Goal: Transaction & Acquisition: Purchase product/service

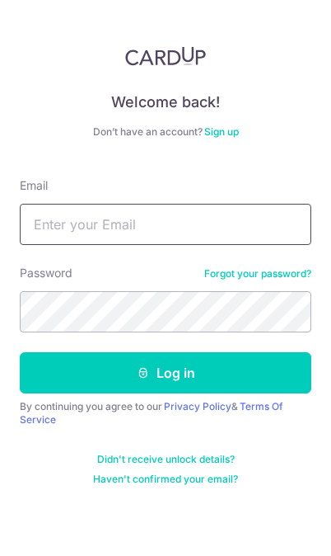
type input "[EMAIL_ADDRESS][DOMAIN_NAME]"
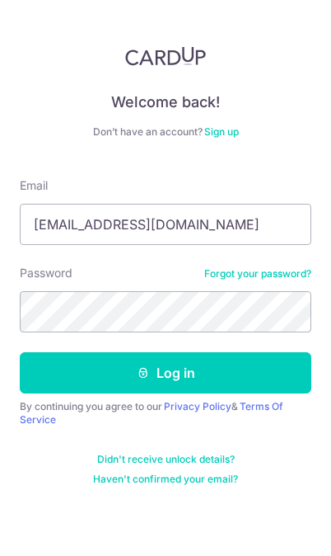
click at [166, 373] on button "Log in" at bounding box center [166, 372] width 292 height 41
click at [251, 363] on button "Log in" at bounding box center [166, 372] width 292 height 41
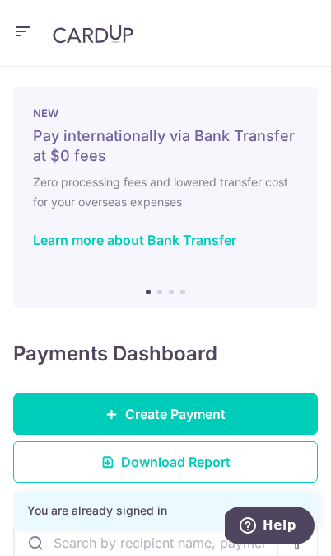
click at [273, 406] on link "Create Payment" at bounding box center [165, 413] width 305 height 41
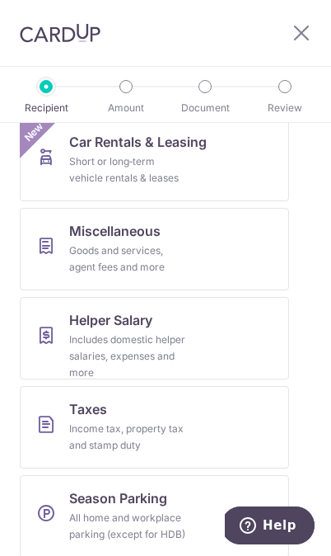
scroll to position [902, 0]
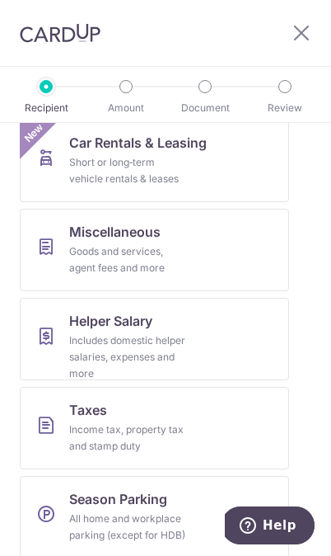
click at [251, 245] on link "Miscellaneous Goods and services, agent fees and more" at bounding box center [155, 250] width 270 height 82
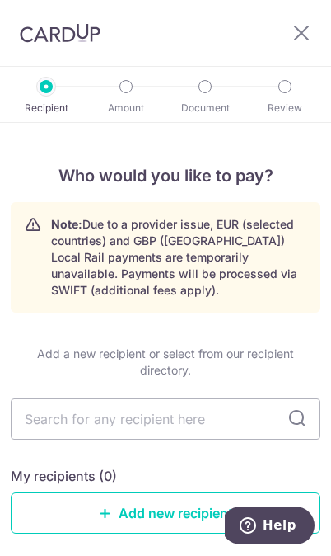
click at [197, 409] on input "text" at bounding box center [166, 418] width 310 height 41
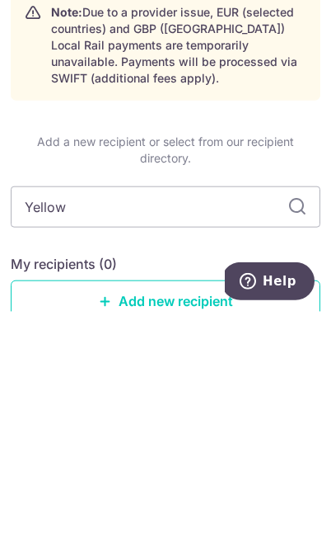
type input "Yellow"
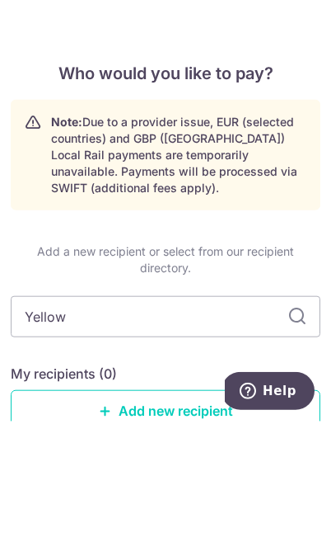
scroll to position [96, 0]
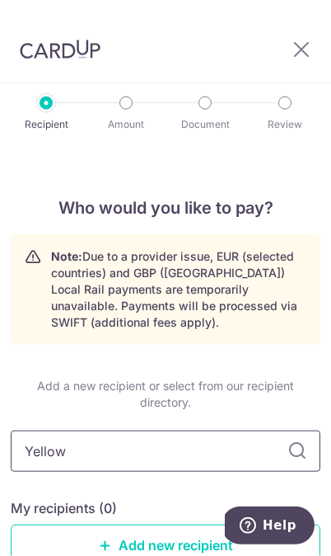
click at [226, 430] on input "Yellow" at bounding box center [166, 450] width 310 height 41
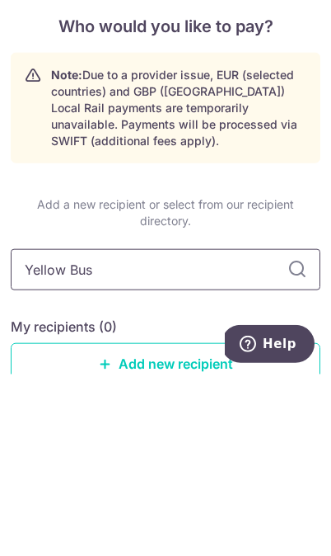
type input "Yellow [PERSON_NAME]"
type input "Yellow Bus"
type input "Yellow Bus Services Pte ltd"
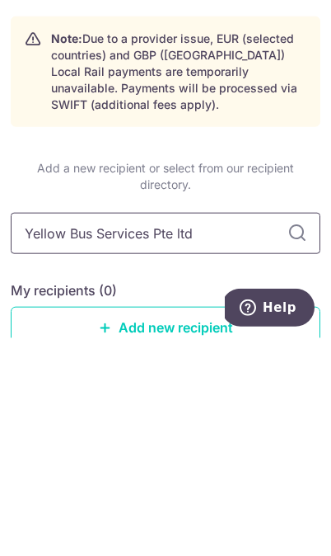
scroll to position [97, 0]
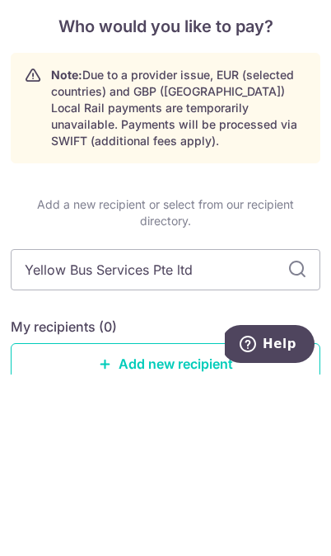
click at [231, 524] on link "Add new recipient" at bounding box center [166, 544] width 310 height 41
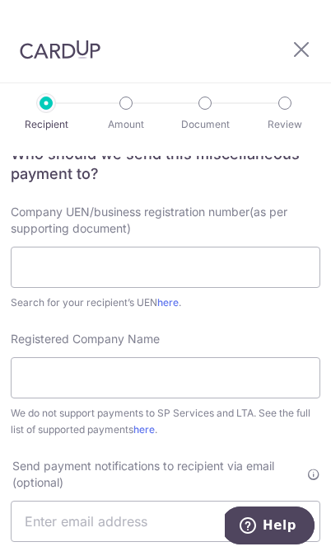
scroll to position [171, 0]
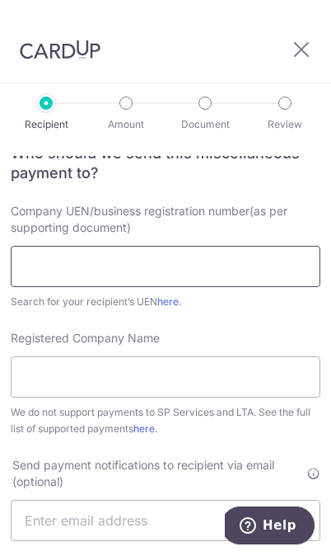
click at [273, 269] on input "text" at bounding box center [166, 266] width 310 height 41
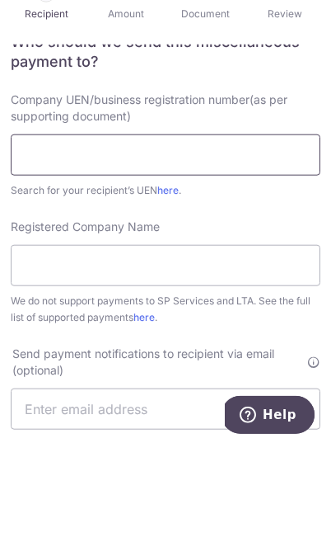
scroll to position [96, 0]
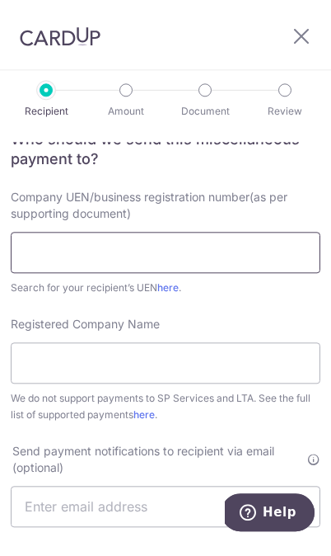
click at [223, 245] on input "text" at bounding box center [166, 265] width 310 height 41
paste input "200813143MUWC"
type input "200813143MUWC"
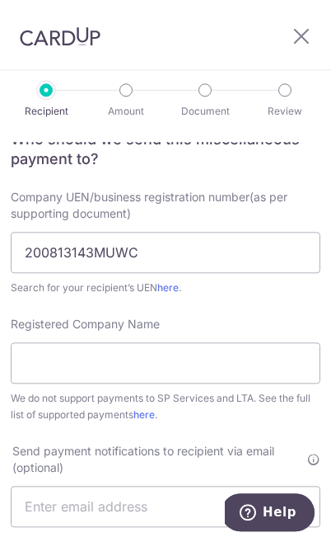
click at [173, 294] on link "here" at bounding box center [167, 300] width 21 height 12
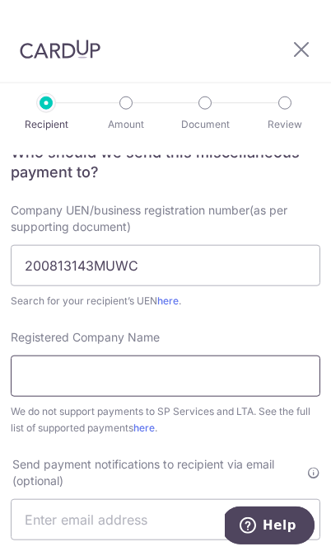
click at [214, 355] on input "Registered Company Name" at bounding box center [166, 375] width 310 height 41
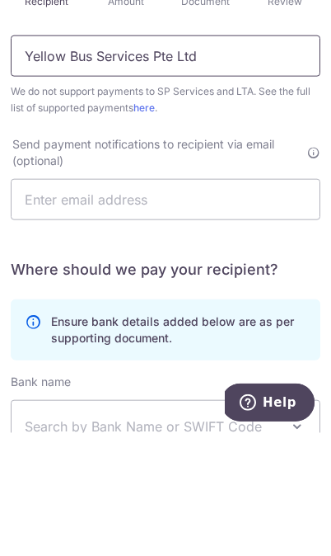
scroll to position [375, 0]
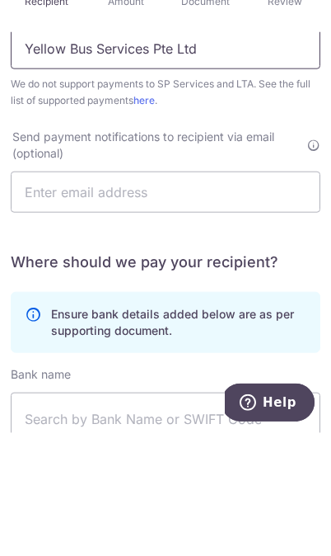
type input "Yellow Bus Services Pte Ltd"
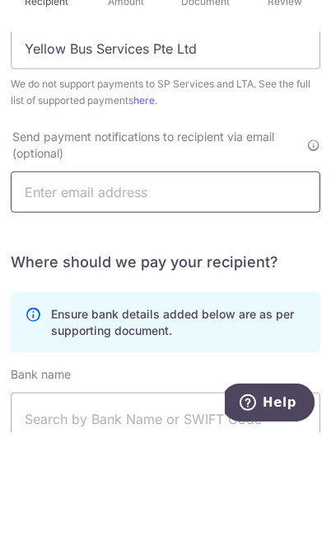
click at [274, 294] on input "text" at bounding box center [166, 314] width 310 height 41
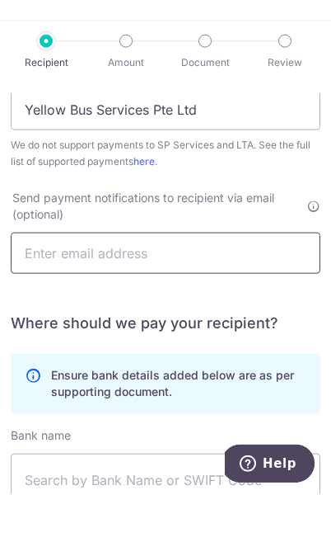
type input "[EMAIL_ADDRESS][DOMAIN_NAME]"
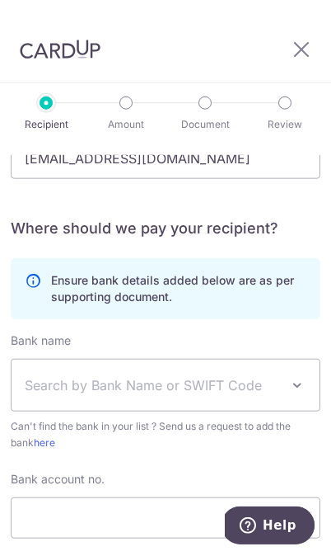
scroll to position [570, 0]
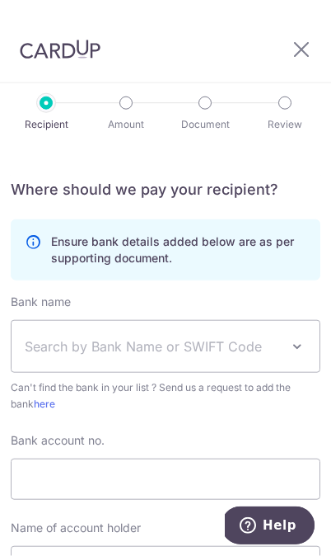
click at [292, 336] on span at bounding box center [298, 346] width 20 height 20
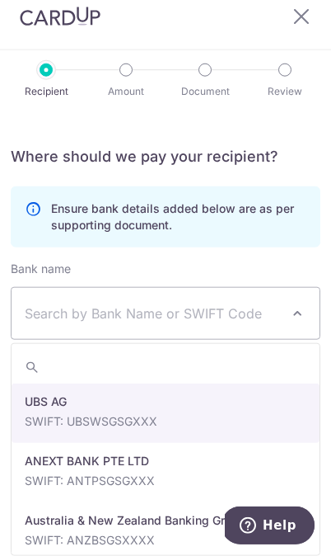
click at [176, 303] on span "Search by Bank Name or SWIFT Code" at bounding box center [153, 313] width 256 height 20
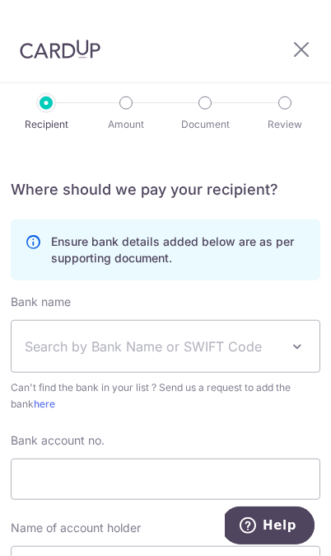
click at [179, 336] on span "Search by Bank Name or SWIFT Code" at bounding box center [153, 346] width 256 height 20
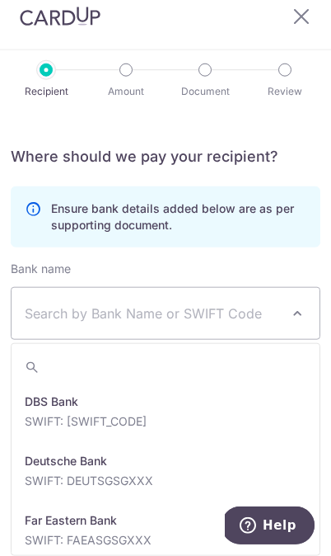
scroll to position [1471, 0]
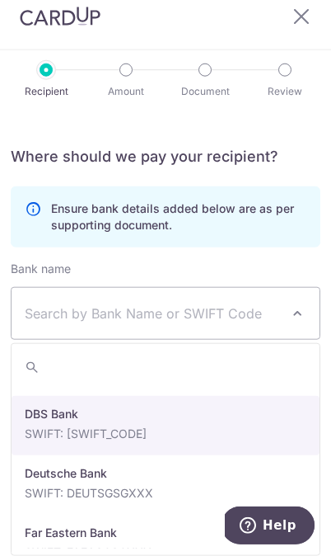
select select "6"
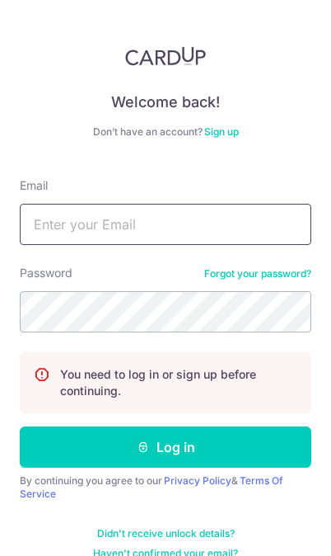
type input "[EMAIL_ADDRESS][DOMAIN_NAME]"
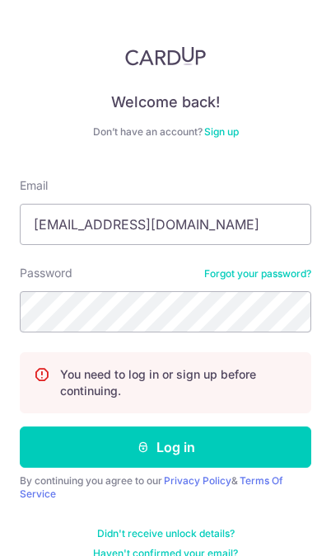
click at [206, 445] on button "Log in" at bounding box center [166, 446] width 292 height 41
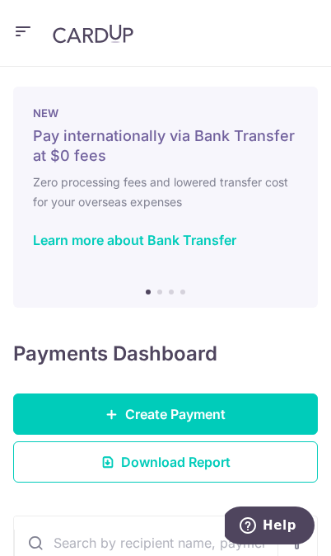
click at [259, 415] on link "Create Payment" at bounding box center [165, 413] width 305 height 41
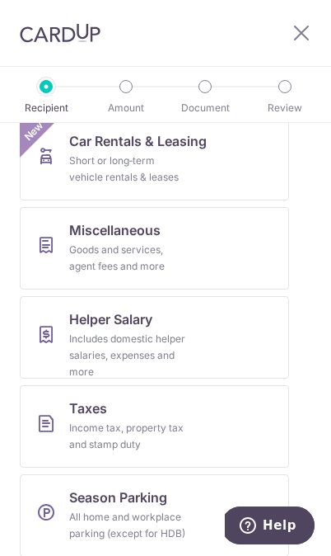
scroll to position [902, 0]
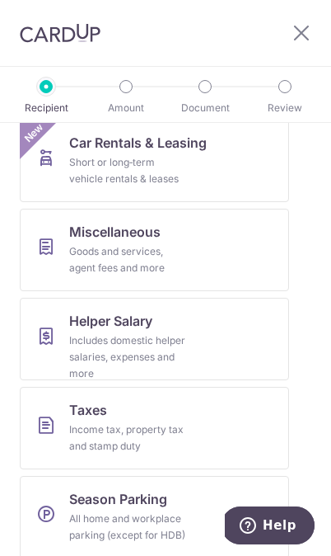
click at [234, 256] on link "Miscellaneous Goods and services, agent fees and more" at bounding box center [155, 250] width 270 height 82
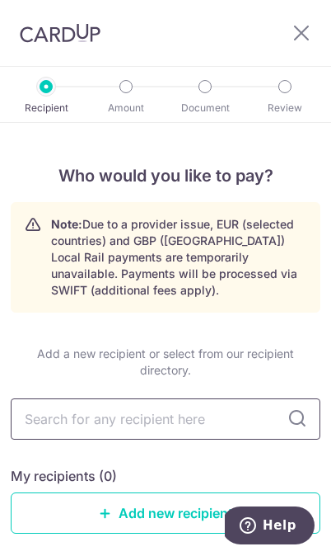
scroll to position [2, 0]
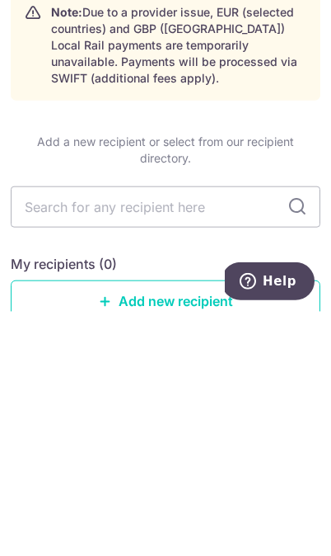
click at [172, 524] on link "Add new recipient" at bounding box center [166, 544] width 310 height 41
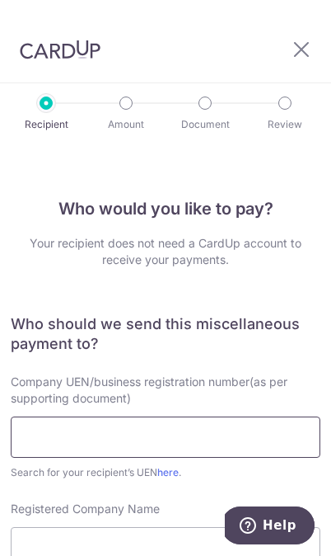
click at [222, 432] on input "text" at bounding box center [166, 436] width 310 height 41
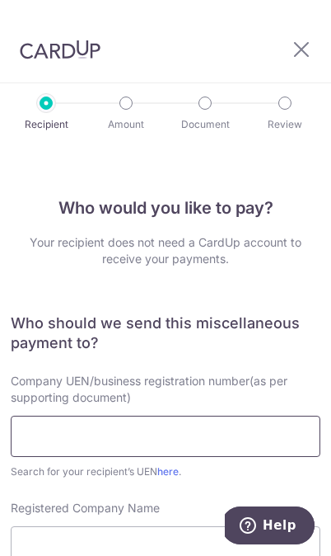
scroll to position [36, 0]
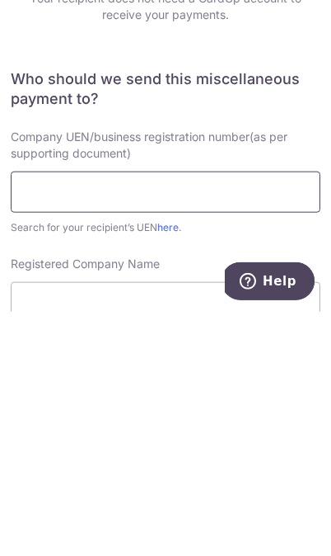
click at [181, 415] on input "text" at bounding box center [166, 435] width 310 height 41
paste input "200813143MUWC"
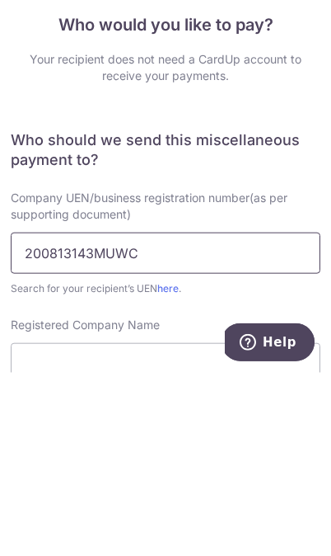
type input "200813143MUWC"
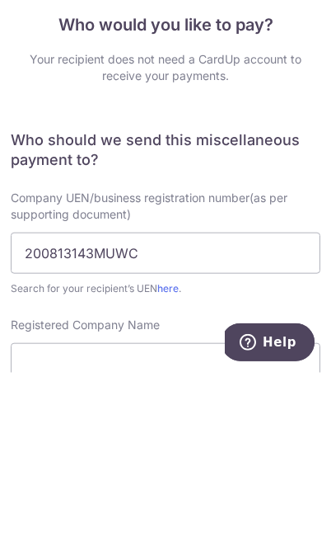
click at [216, 499] on div "Registered Company Name We do not support payments to SP Services and LTA. See …" at bounding box center [166, 552] width 310 height 107
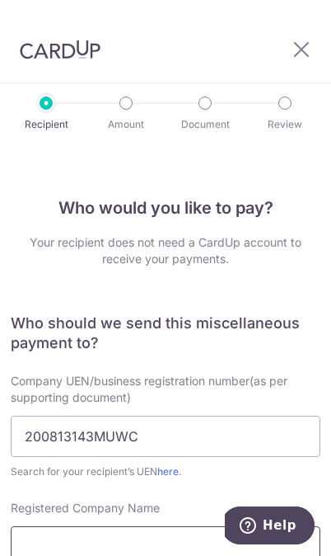
click at [186, 526] on input "Registered Company Name" at bounding box center [166, 546] width 310 height 41
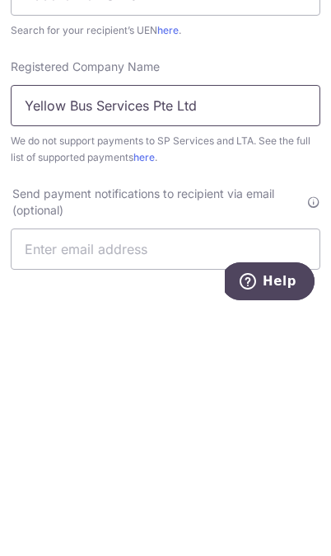
scroll to position [200, 0]
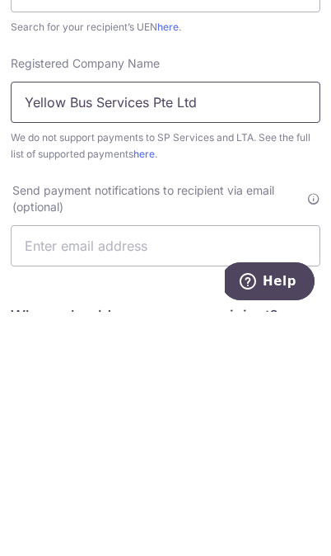
type input "Yellow Bus Services Pte Ltd"
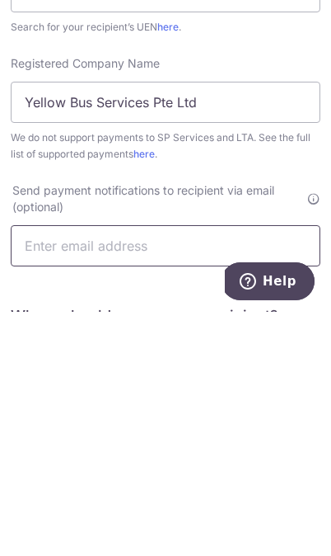
click at [254, 469] on input "text" at bounding box center [166, 489] width 310 height 41
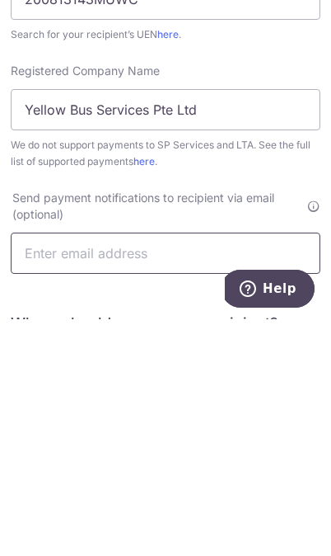
type input "[EMAIL_ADDRESS][DOMAIN_NAME]"
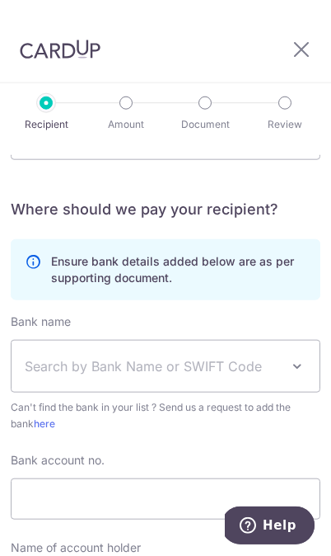
scroll to position [581, 0]
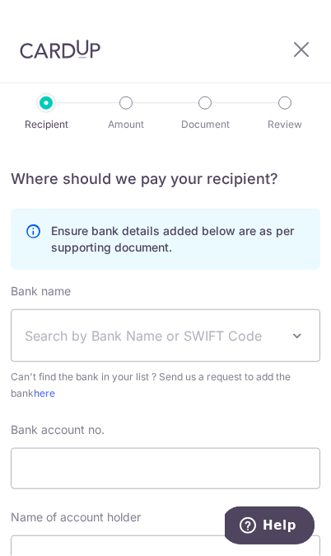
click at [252, 326] on span "Search by Bank Name or SWIFT Code" at bounding box center [153, 336] width 256 height 20
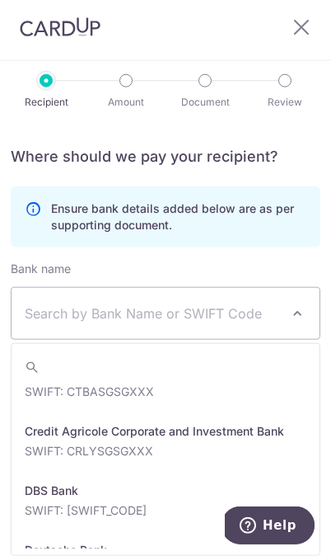
scroll to position [1442, 0]
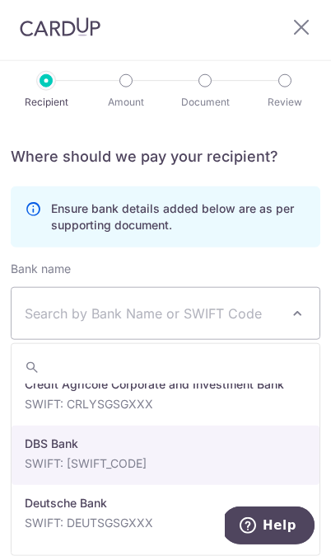
select select "6"
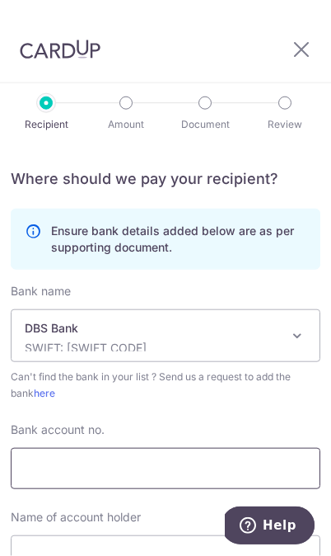
click at [240, 448] on input "Bank account no." at bounding box center [166, 468] width 310 height 41
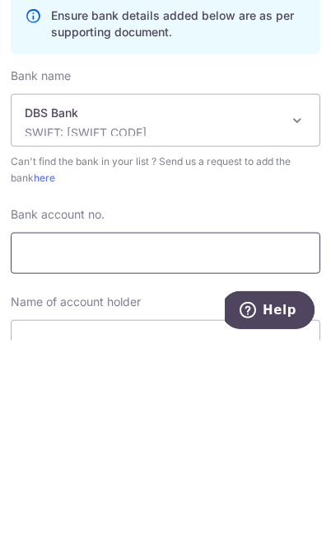
click at [223, 448] on input "Bank account no." at bounding box center [166, 468] width 310 height 41
paste input "[PHONE_NUMBER]"
type input "[PHONE_NUMBER]"
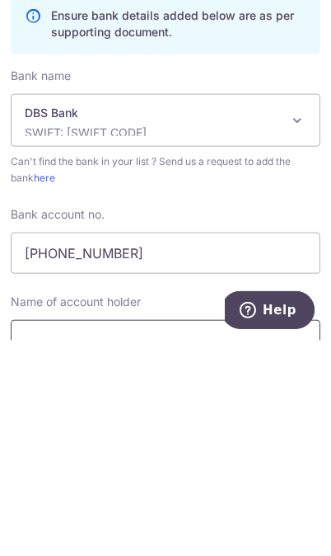
click at [246, 535] on input "text" at bounding box center [166, 555] width 310 height 41
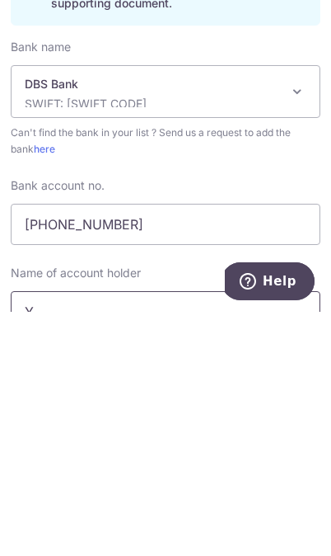
scroll to position [97, 0]
type input "Yellow Bus Services Pte Ltd"
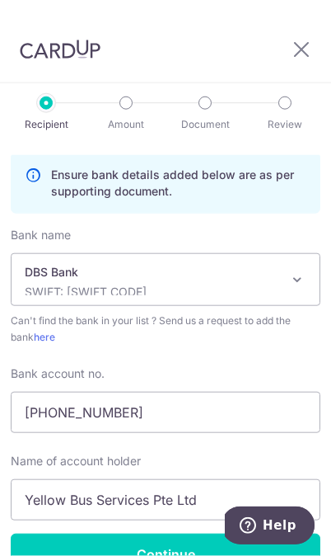
scroll to position [636, 0]
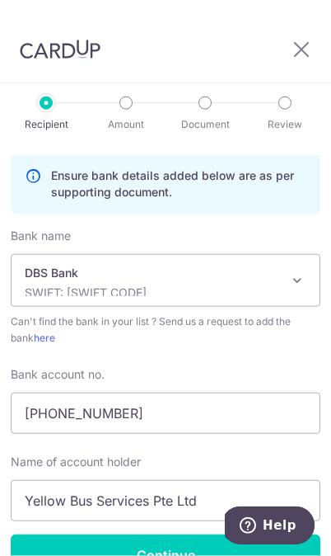
click at [173, 534] on input "Continue" at bounding box center [166, 554] width 310 height 41
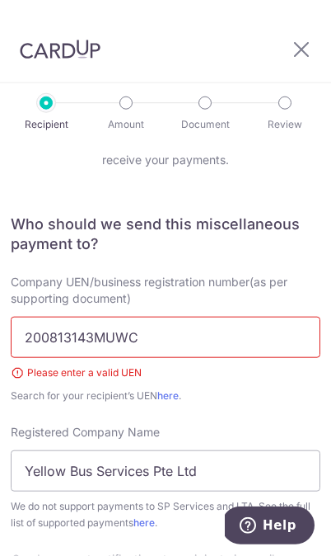
scroll to position [92, 0]
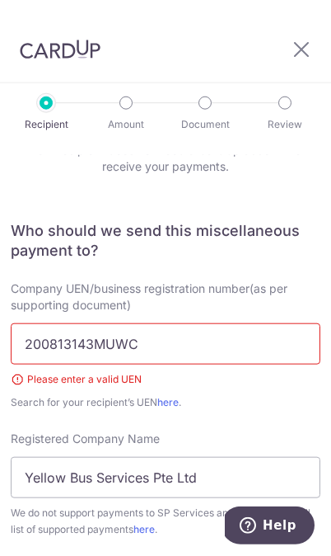
click at [240, 323] on input "200813143MUWC" at bounding box center [166, 343] width 310 height 41
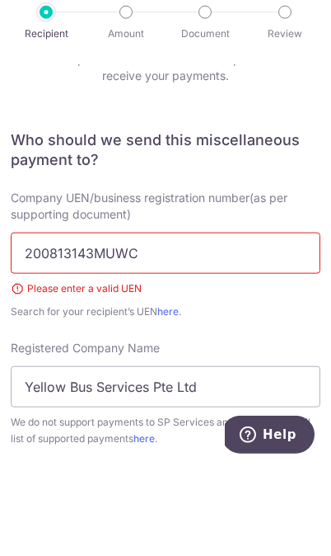
click at [26, 323] on input "200813143MUWC" at bounding box center [166, 343] width 310 height 41
click at [246, 323] on input "200813143MUWC" at bounding box center [166, 343] width 310 height 41
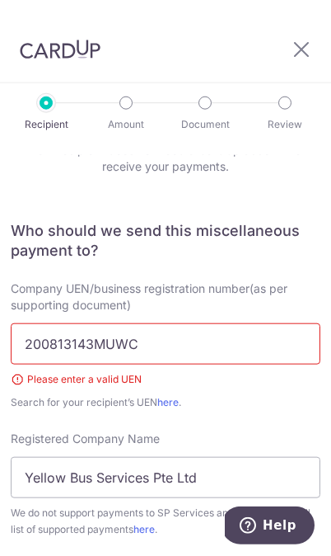
click at [241, 323] on input "200813143MUWC" at bounding box center [166, 343] width 310 height 41
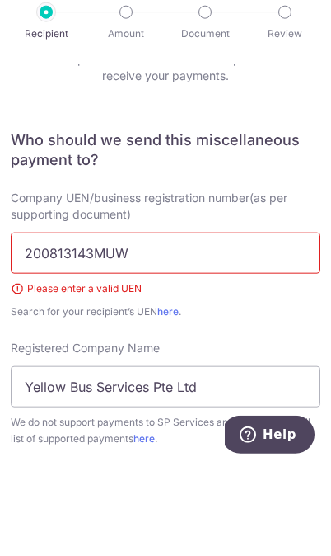
click at [253, 323] on input "200813143MUW" at bounding box center [166, 343] width 310 height 41
type input "2"
click at [108, 323] on input "text" at bounding box center [166, 343] width 310 height 41
paste input "200813143MUWC"
type input "200813143MUWC"
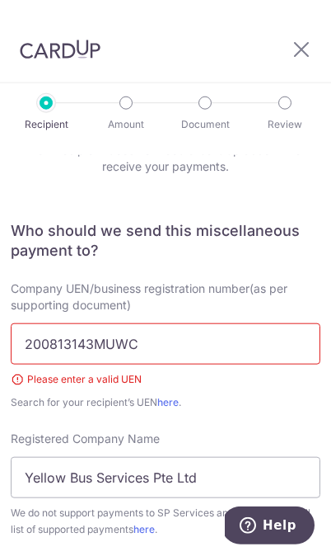
click at [21, 371] on div "Please enter a valid UEN" at bounding box center [166, 379] width 310 height 16
click at [166, 396] on link "here" at bounding box center [167, 402] width 21 height 12
click at [265, 323] on input "200813143MUWC" at bounding box center [166, 343] width 310 height 41
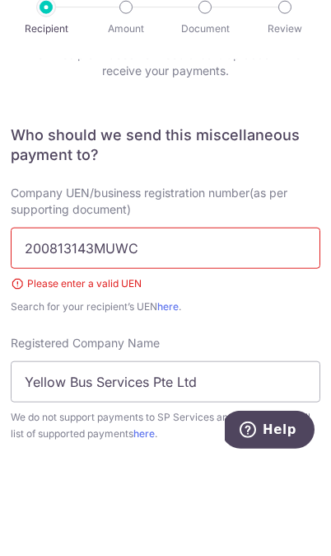
click at [162, 396] on link "here" at bounding box center [167, 402] width 21 height 12
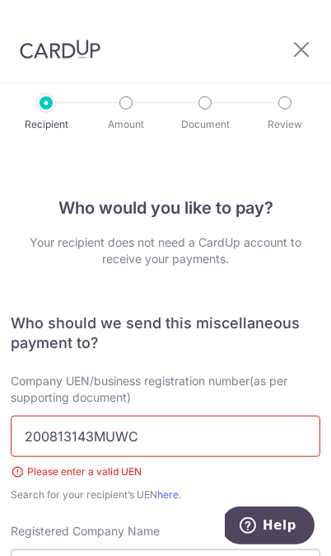
scroll to position [0, 0]
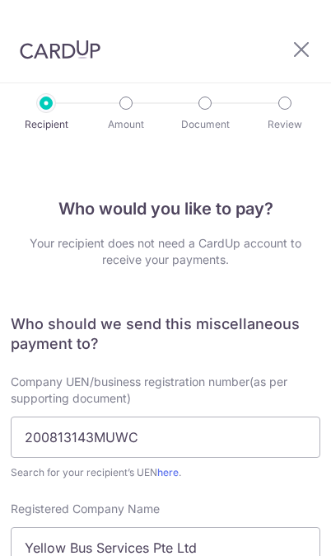
select select "6"
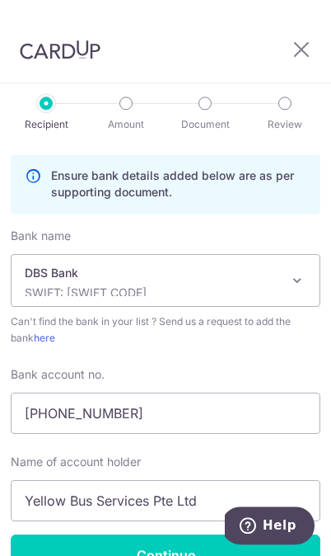
scroll to position [96, 0]
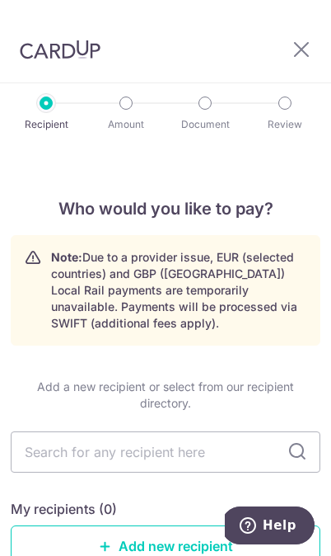
click at [186, 431] on input "text" at bounding box center [166, 451] width 310 height 41
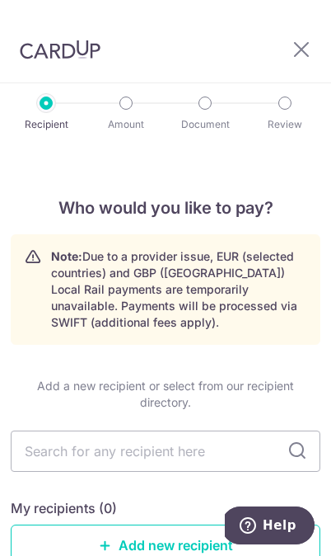
scroll to position [35, 0]
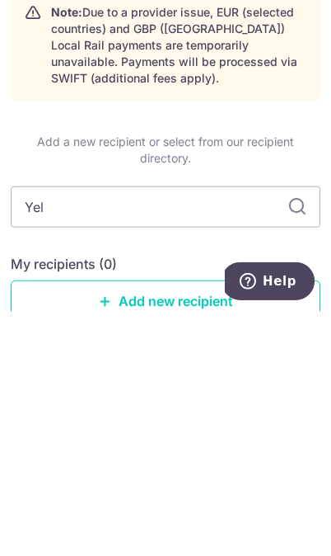
type input "Yell"
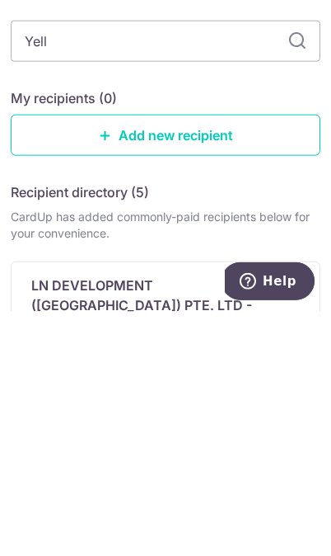
scroll to position [177, 0]
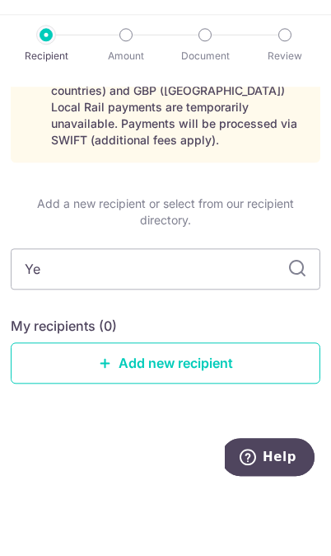
type input "Y"
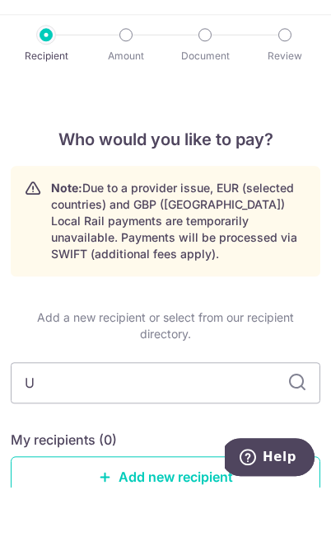
type input "Us"
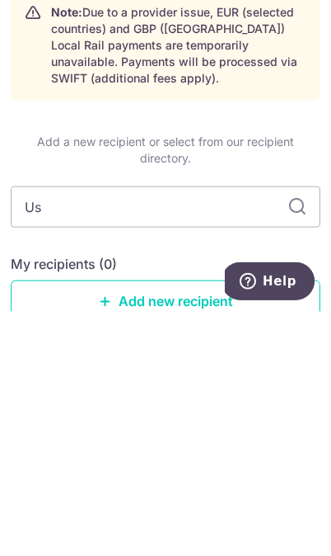
scroll to position [97, 0]
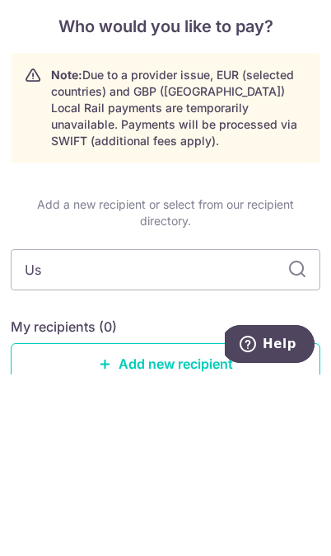
type input "U"
type input "Bus"
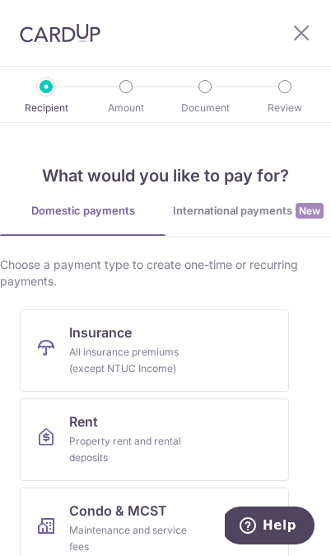
click at [302, 27] on icon at bounding box center [302, 32] width 20 height 21
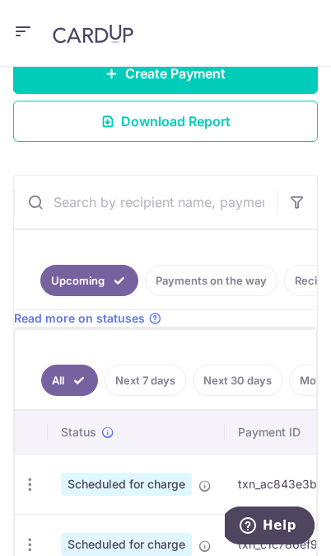
scroll to position [323, 0]
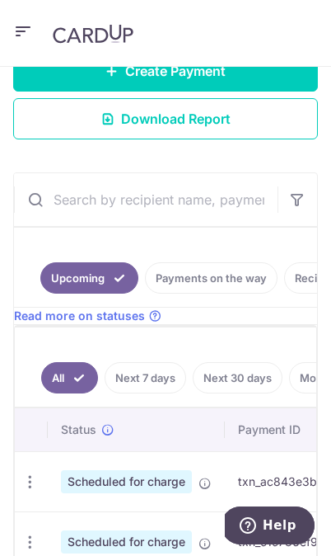
click at [207, 206] on input "text" at bounding box center [146, 199] width 264 height 53
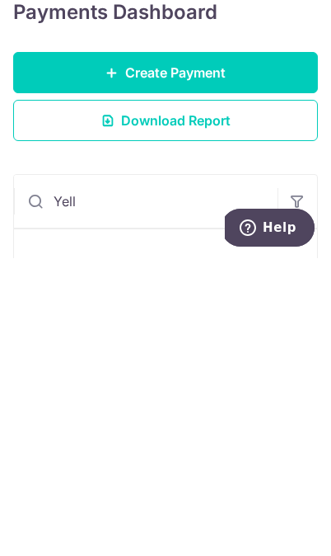
scroll to position [14, 0]
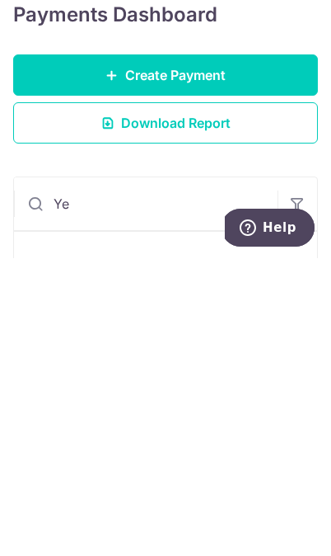
type input "Y"
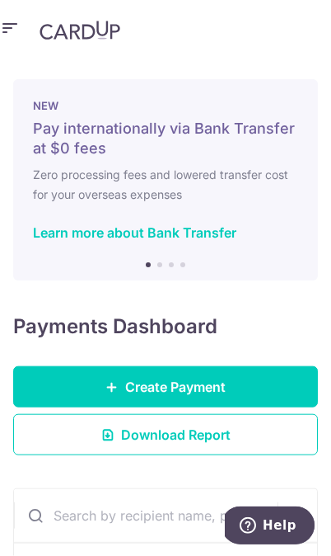
scroll to position [0, 0]
click at [237, 366] on link "Create Payment" at bounding box center [165, 386] width 305 height 41
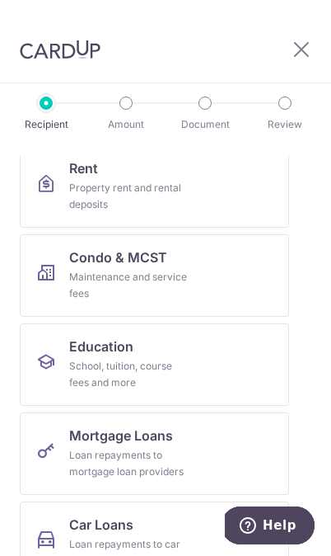
scroll to position [287, 0]
click at [244, 368] on link "Education School, tuition, course fees and more" at bounding box center [155, 363] width 270 height 82
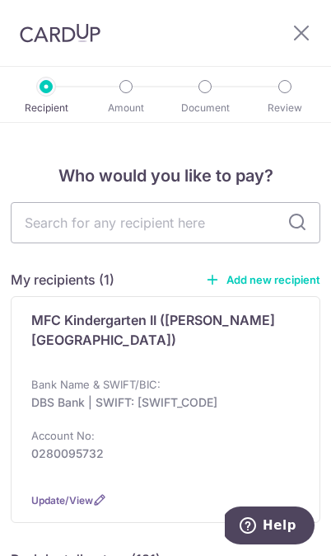
click at [153, 225] on input "text" at bounding box center [166, 222] width 310 height 41
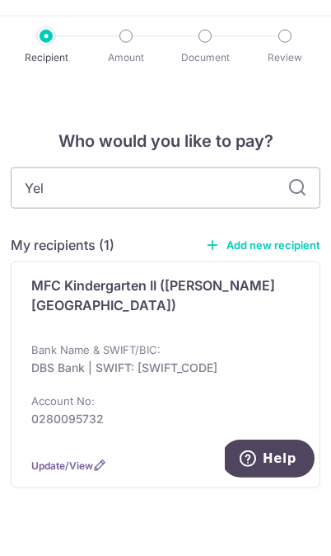
type input "Yell"
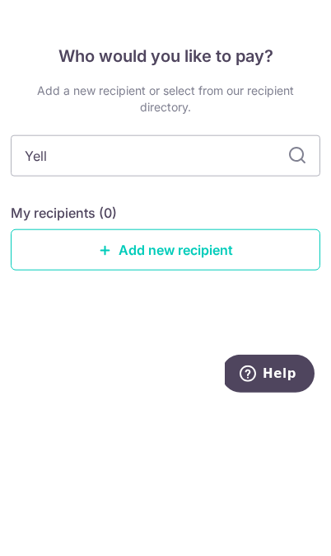
scroll to position [96, 0]
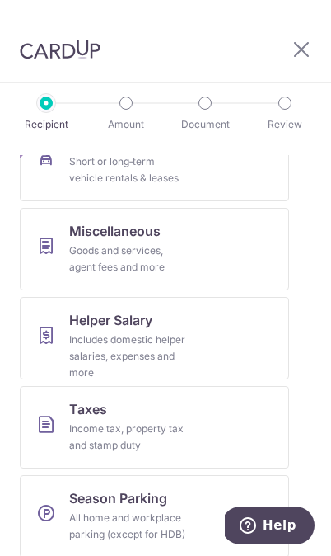
scroll to position [934, 0]
click at [294, 39] on icon at bounding box center [302, 49] width 20 height 21
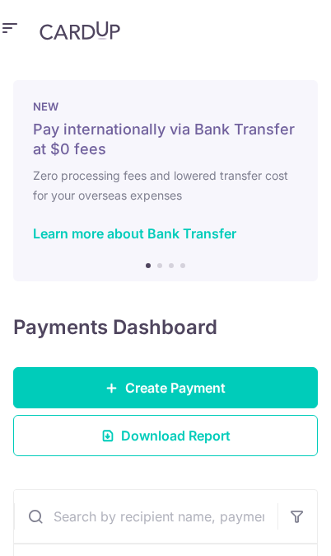
click at [306, 47] on header at bounding box center [165, 30] width 331 height 60
